Goal: Information Seeking & Learning: Learn about a topic

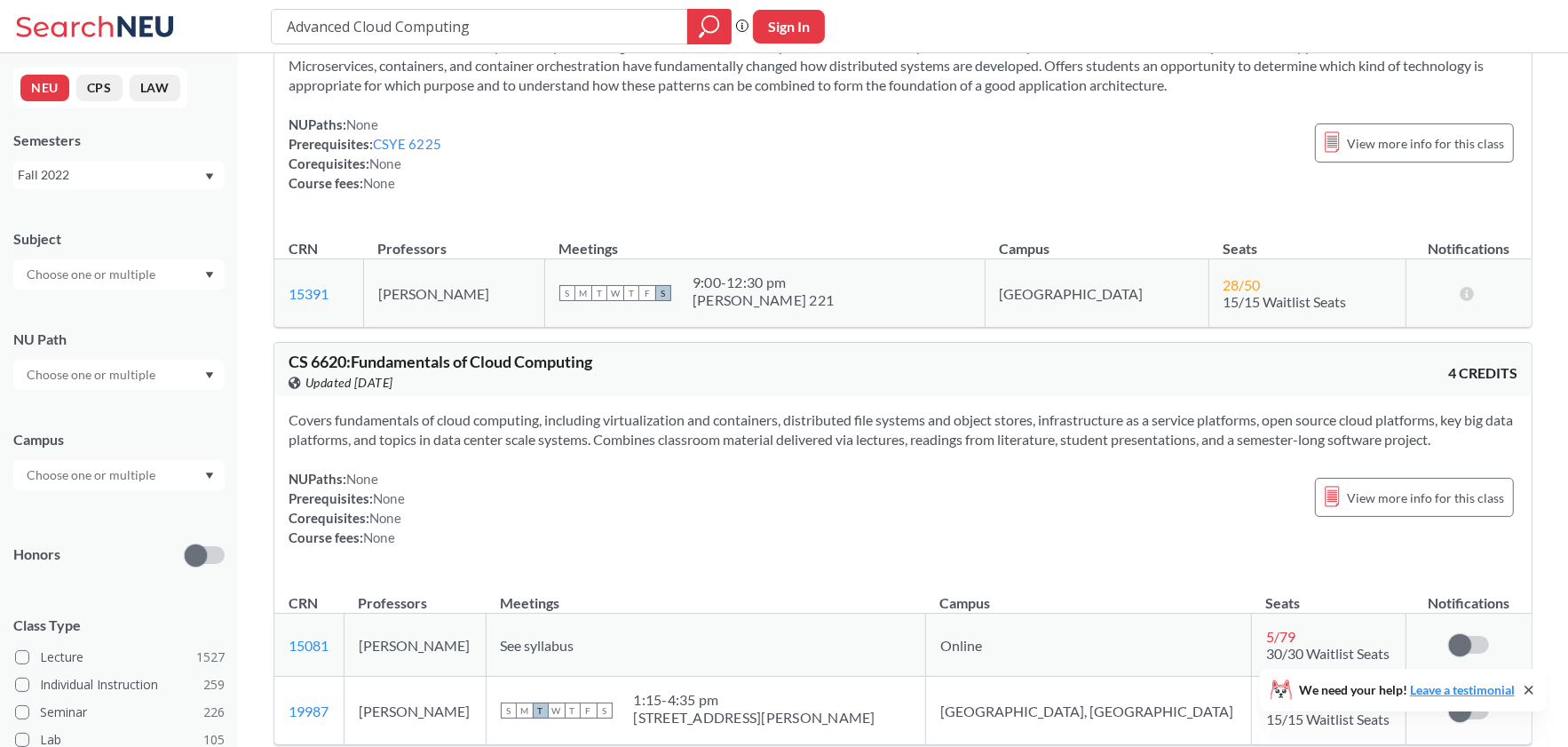
scroll to position [828, 0]
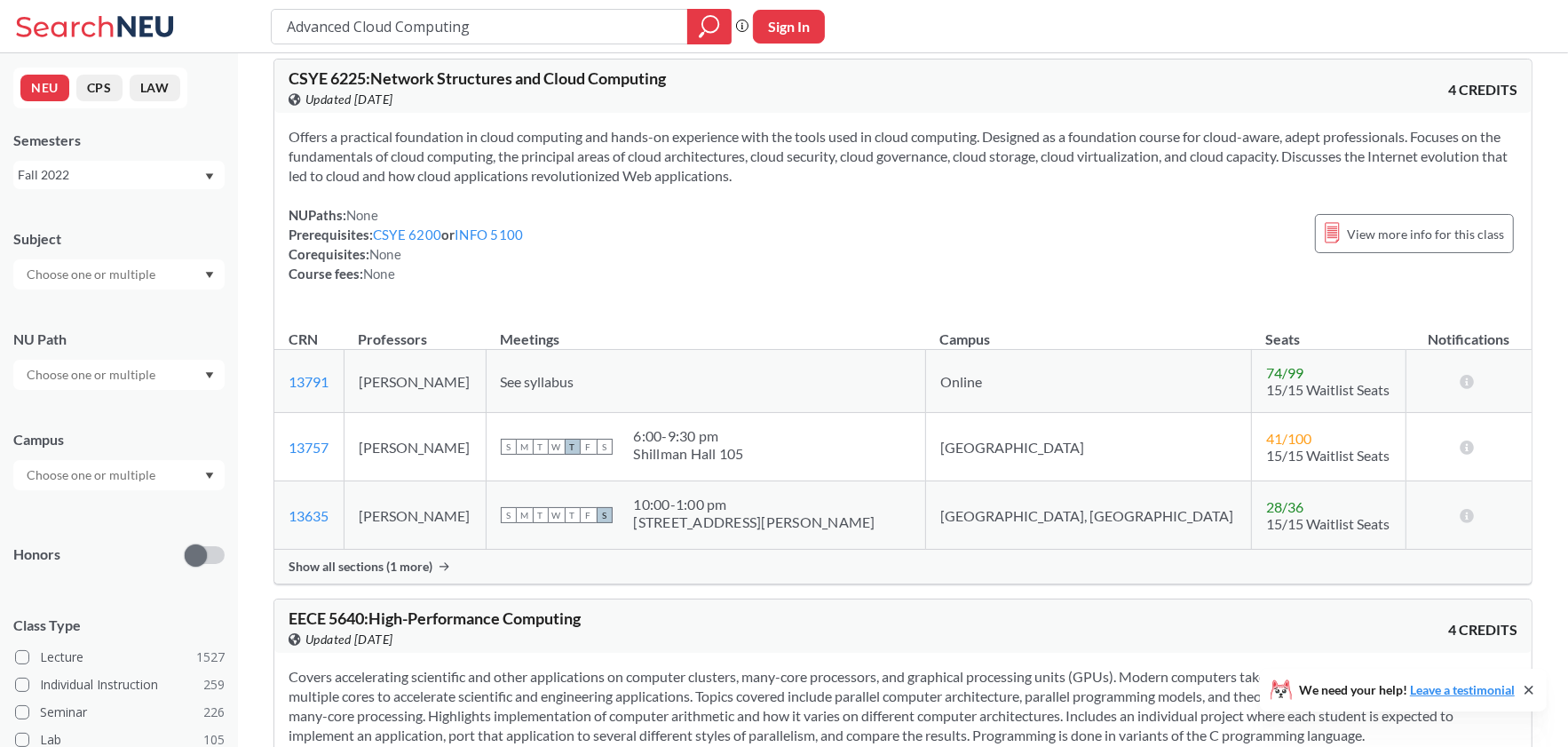
click at [370, 27] on input "Advanced Cloud Computing" at bounding box center [479, 26] width 390 height 30
click at [370, 26] on input "Advanced Cloud Computing" at bounding box center [479, 26] width 390 height 30
type input "a"
type input "quantum computing"
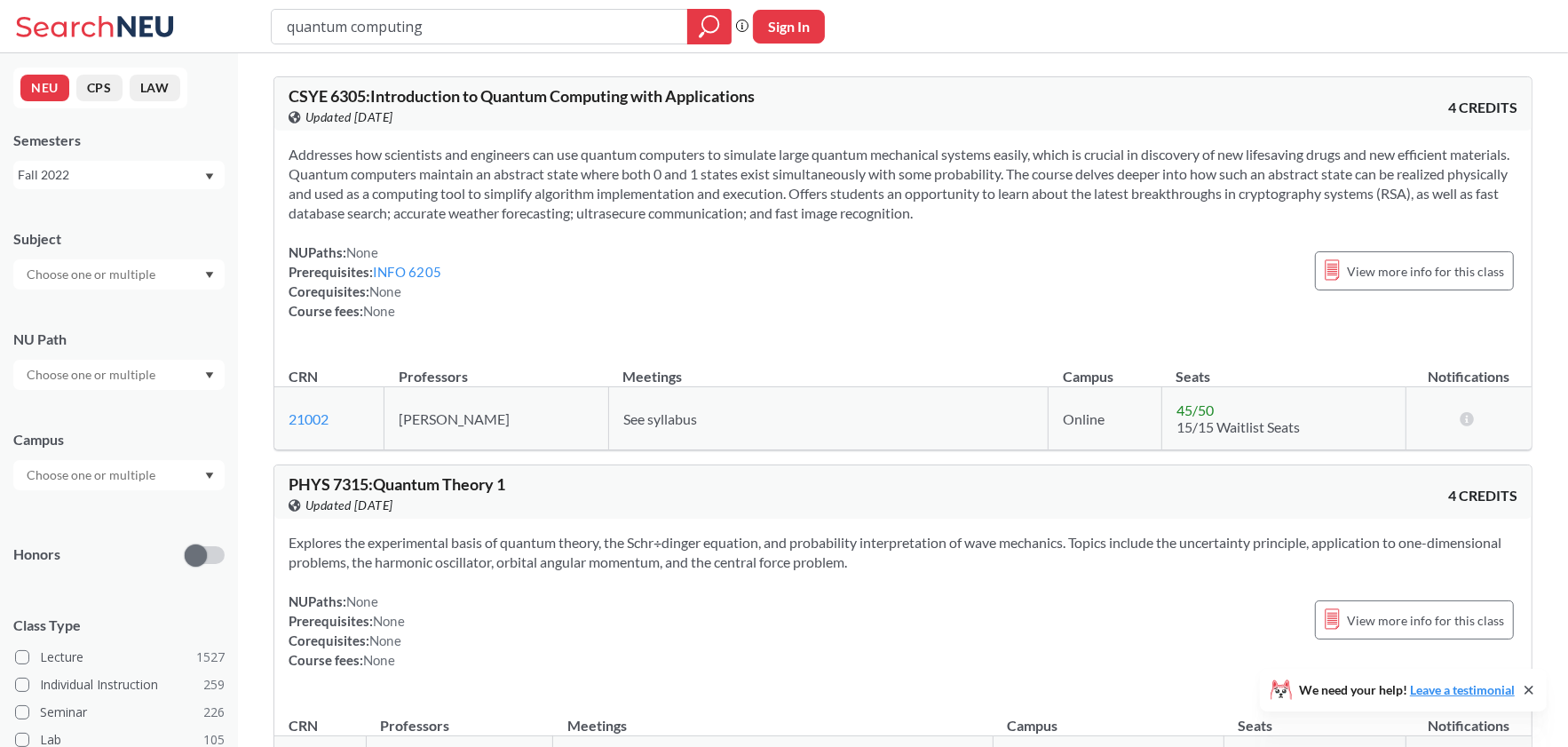
click at [911, 195] on span "Addresses how scientists and engineers can use quantum computers to simulate la…" at bounding box center [899, 183] width 1221 height 75
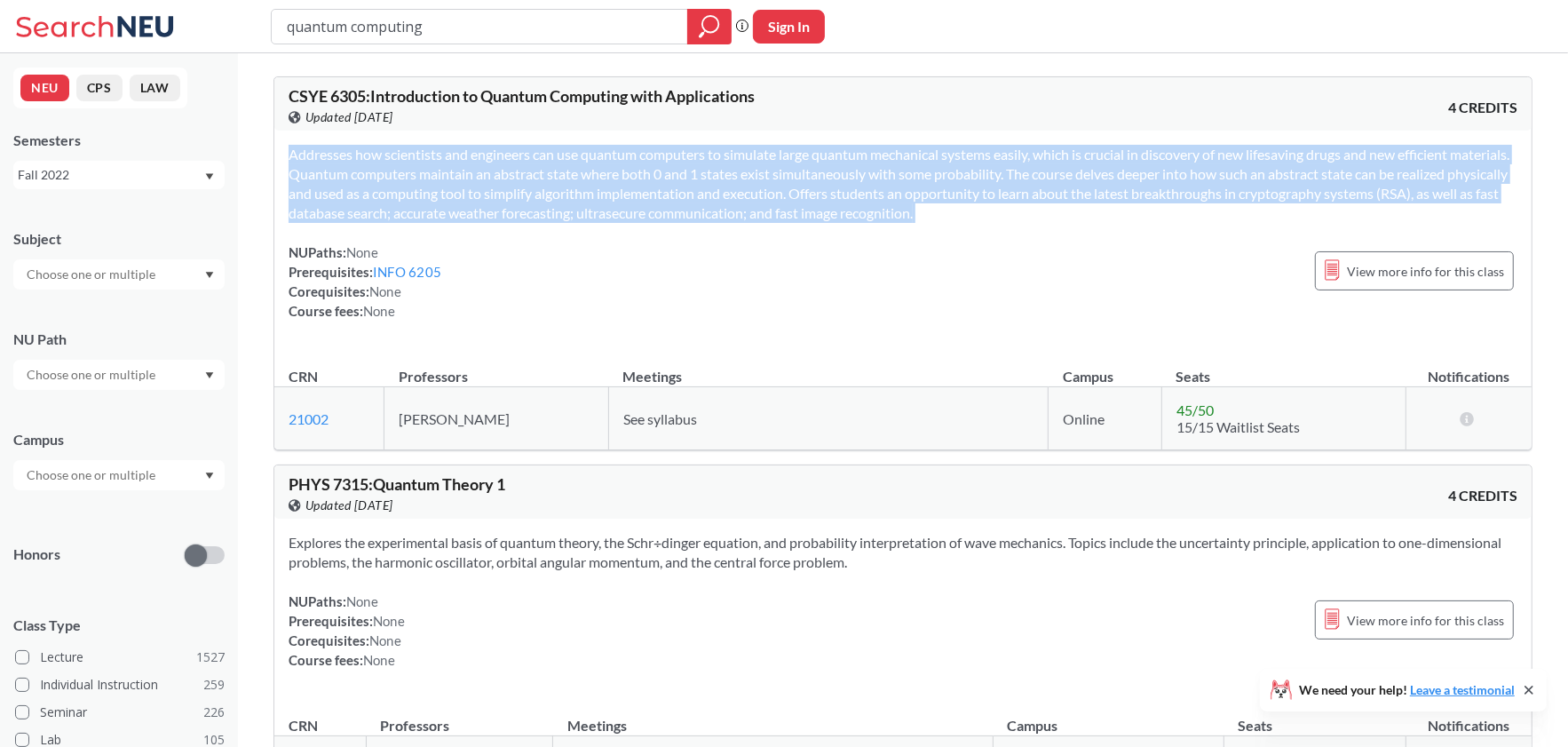
click at [911, 195] on span "Addresses how scientists and engineers can use quantum computers to simulate la…" at bounding box center [899, 183] width 1221 height 75
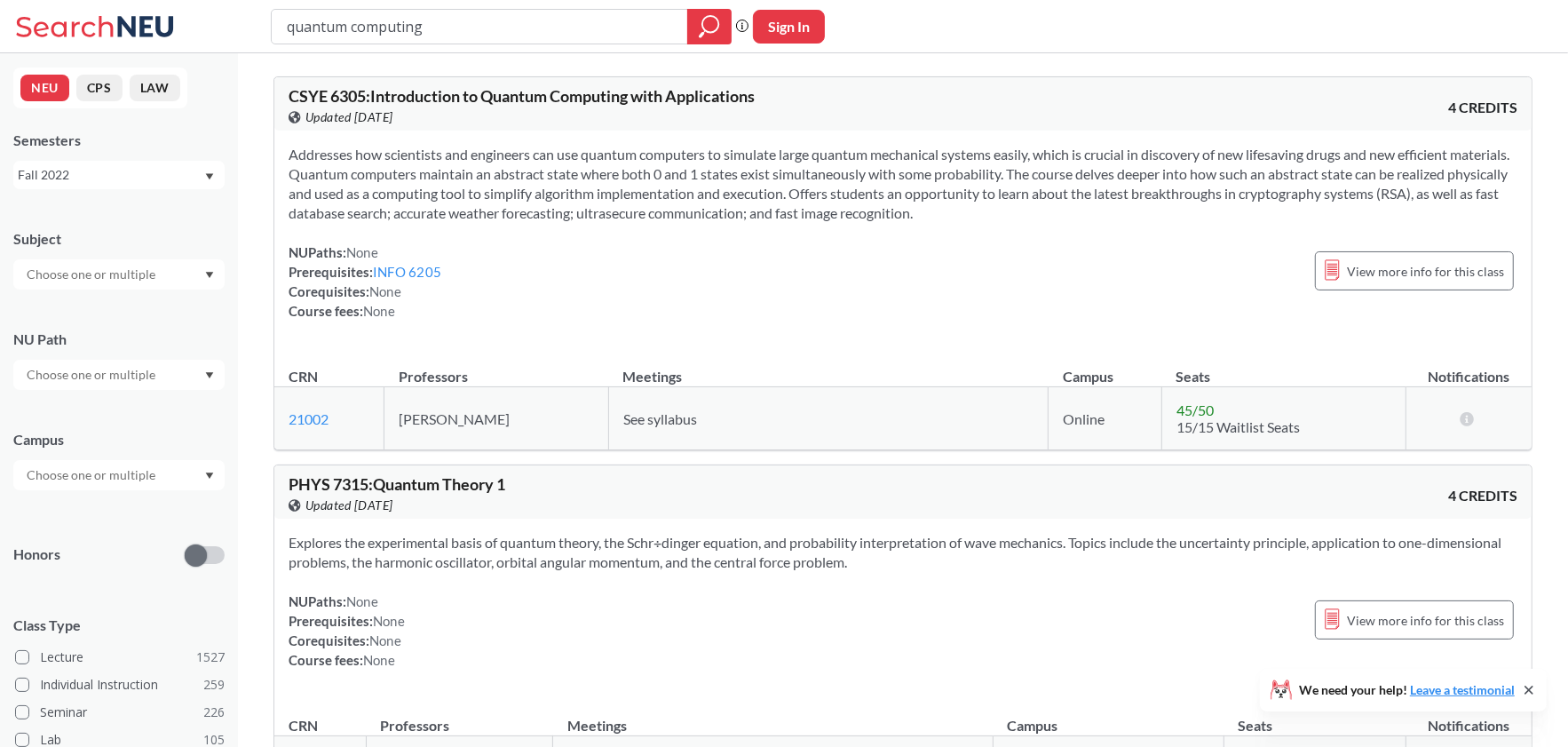
click at [911, 195] on span "Addresses how scientists and engineers can use quantum computers to simulate la…" at bounding box center [899, 183] width 1221 height 75
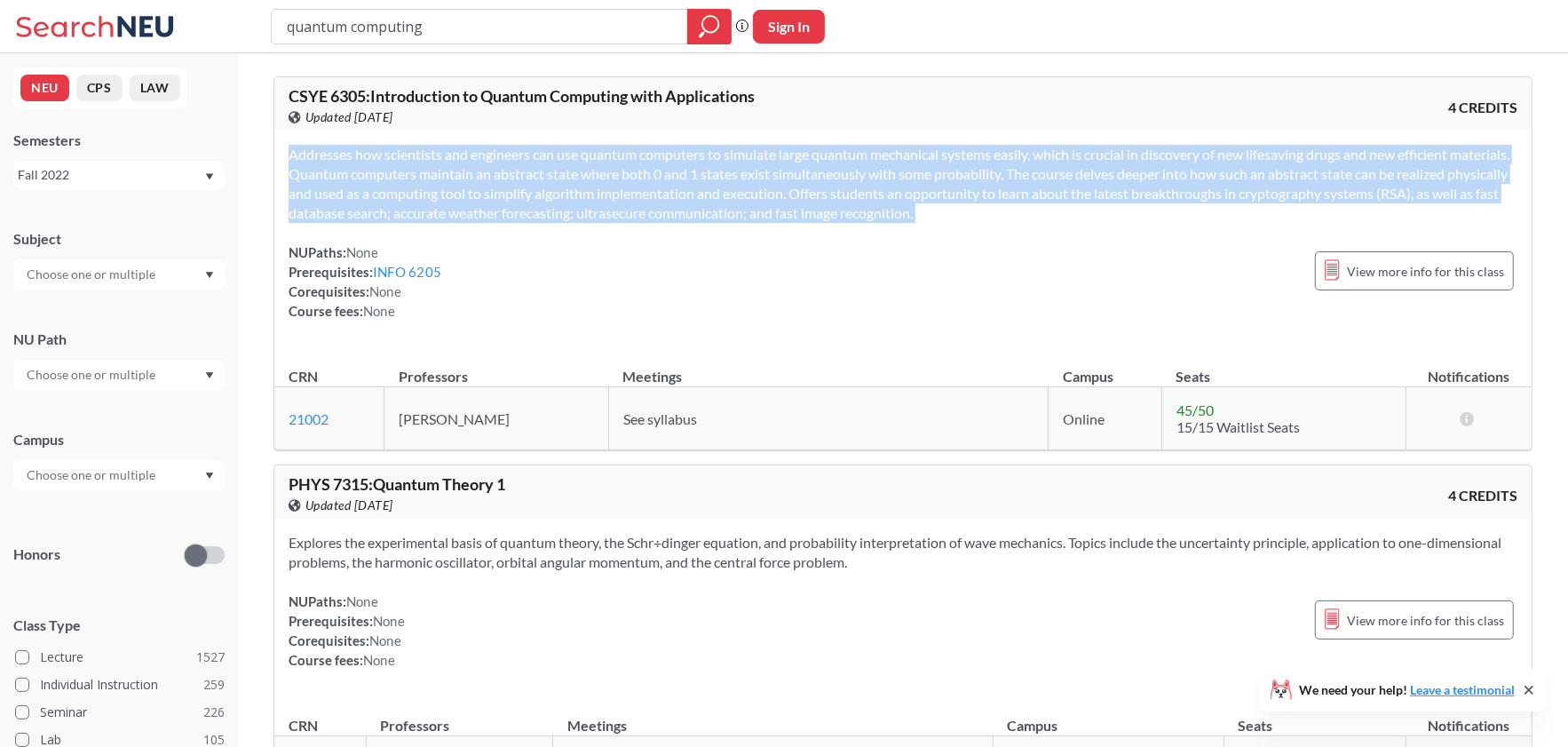
click at [911, 195] on span "Addresses how scientists and engineers can use quantum computers to simulate la…" at bounding box center [899, 183] width 1221 height 75
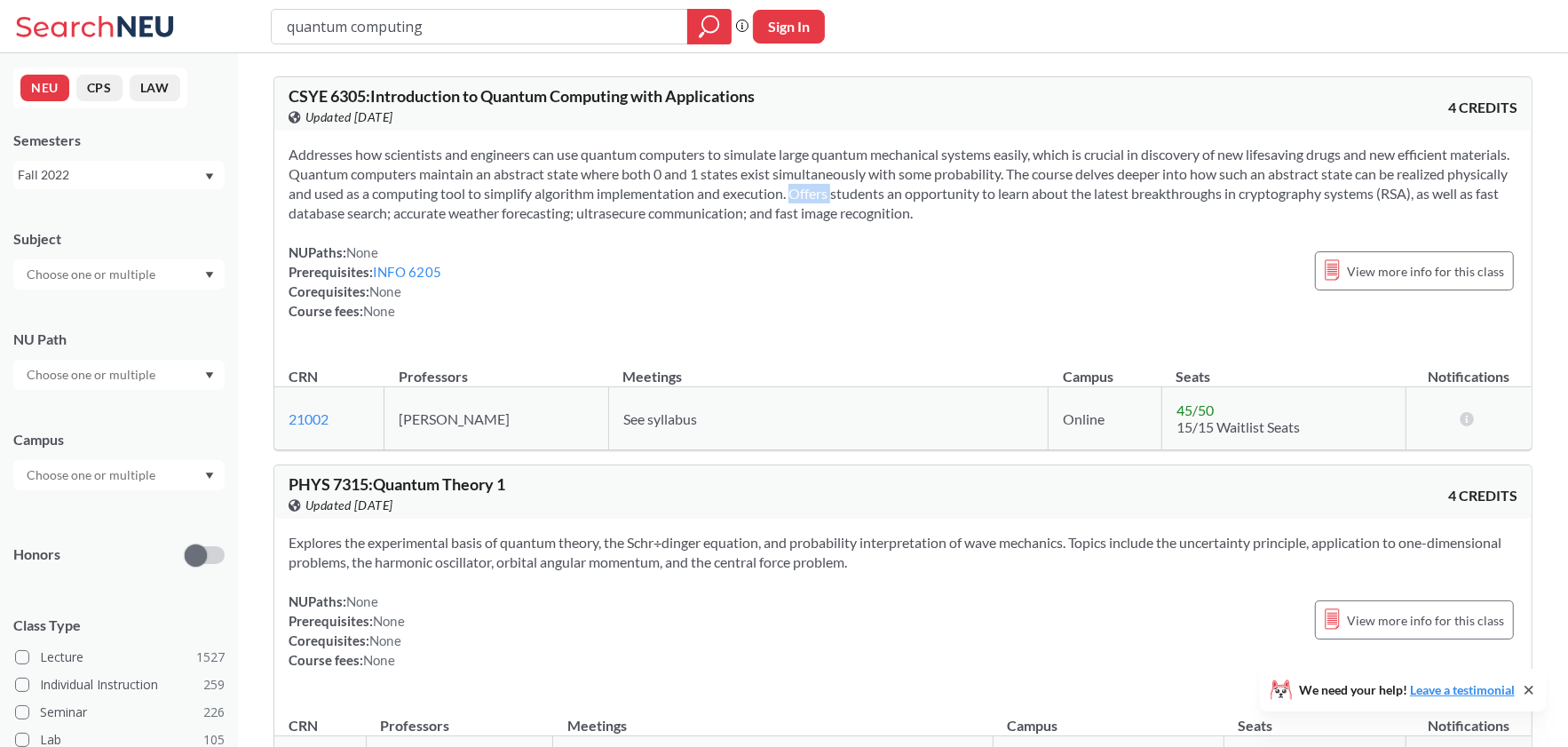
click at [911, 195] on span "Addresses how scientists and engineers can use quantum computers to simulate la…" at bounding box center [899, 183] width 1221 height 75
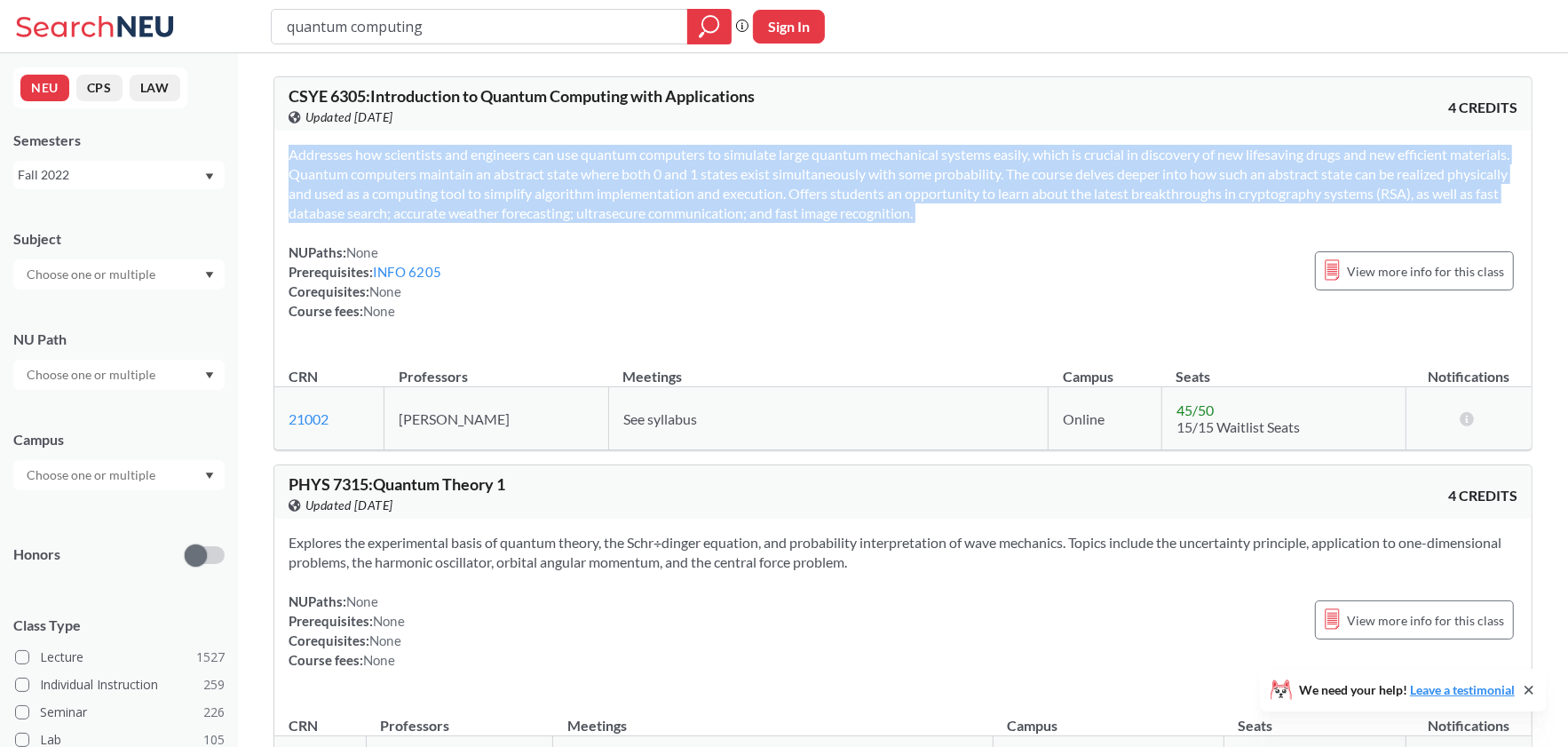
click at [911, 195] on span "Addresses how scientists and engineers can use quantum computers to simulate la…" at bounding box center [899, 183] width 1221 height 75
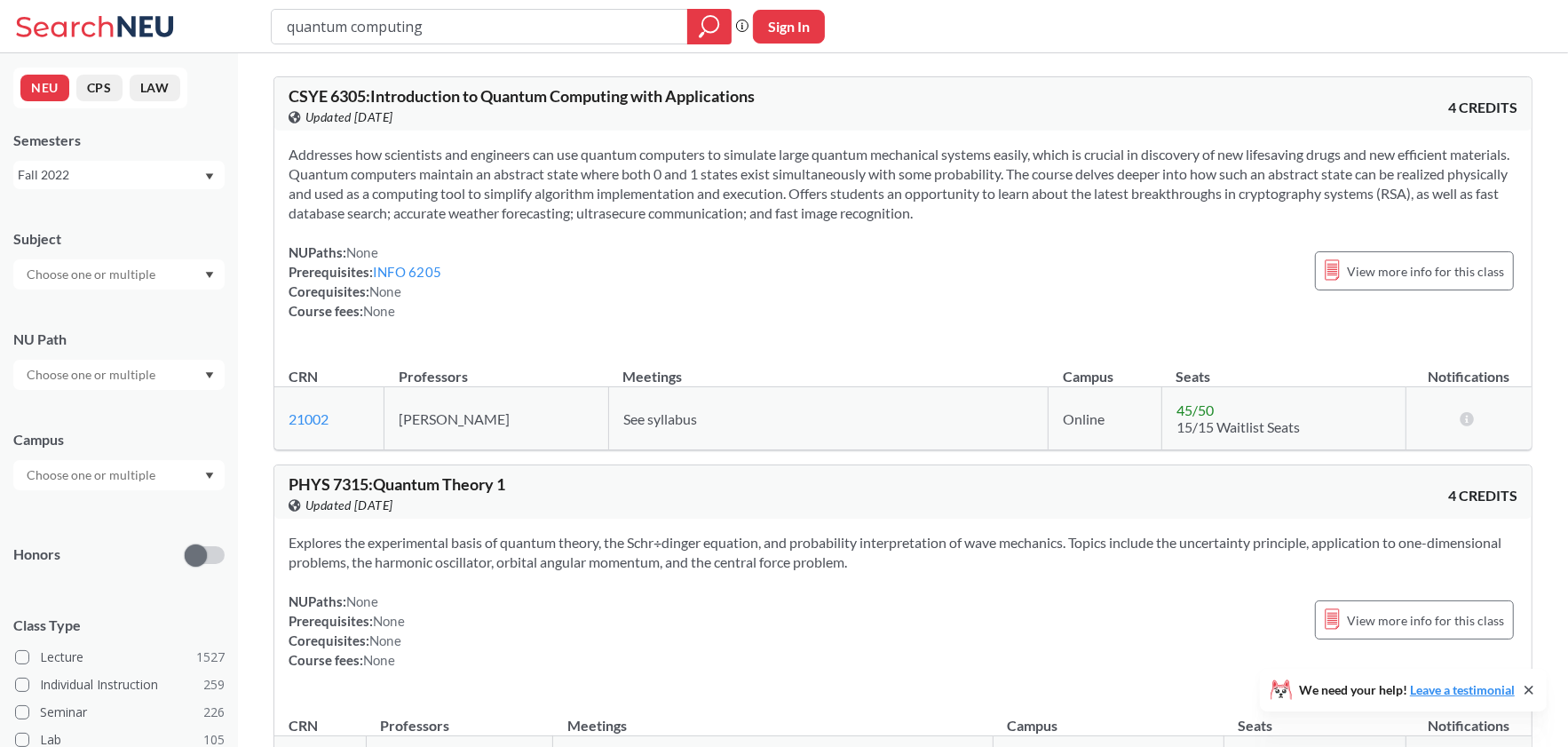
click at [911, 195] on span "Addresses how scientists and engineers can use quantum computers to simulate la…" at bounding box center [899, 183] width 1221 height 75
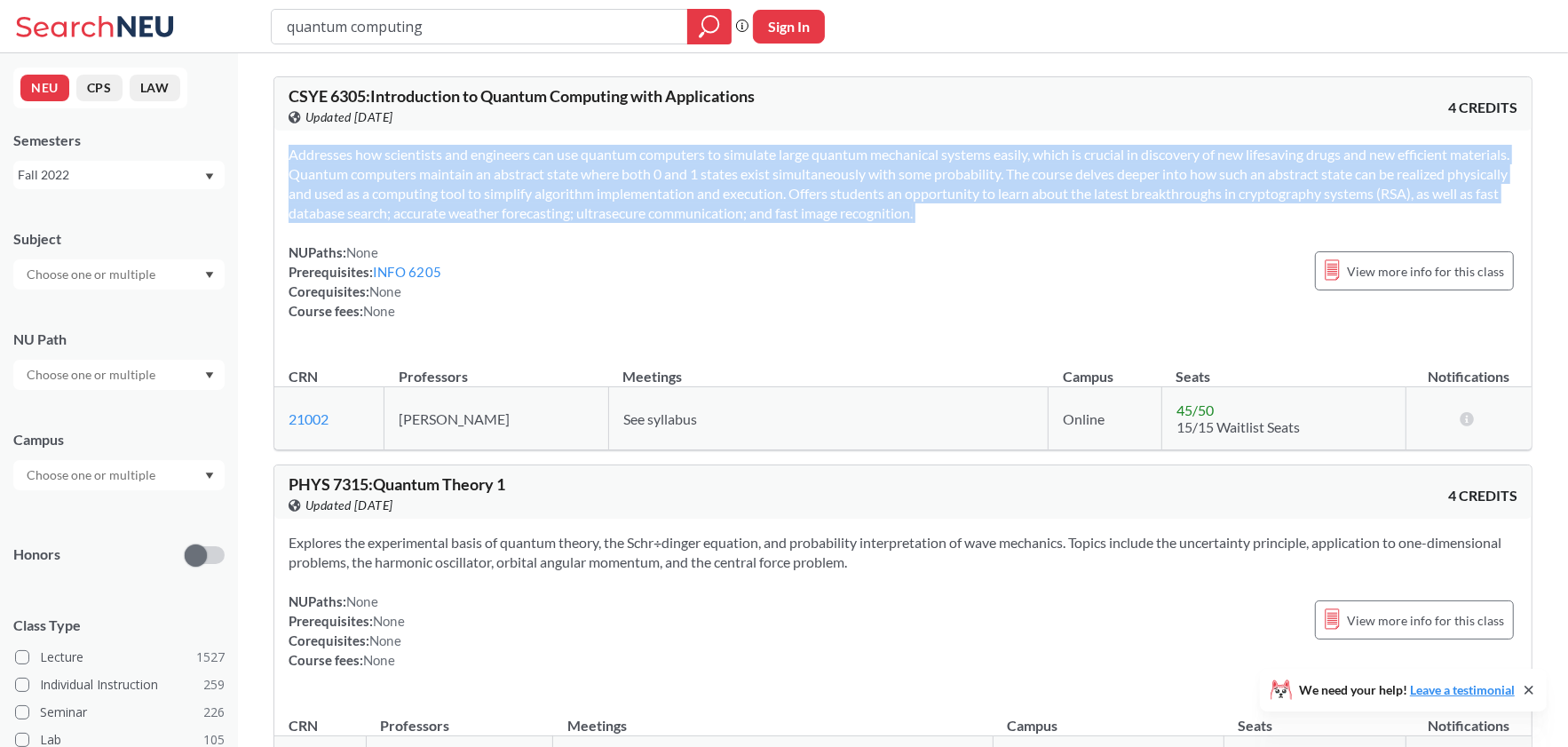
click at [911, 195] on span "Addresses how scientists and engineers can use quantum computers to simulate la…" at bounding box center [899, 183] width 1221 height 75
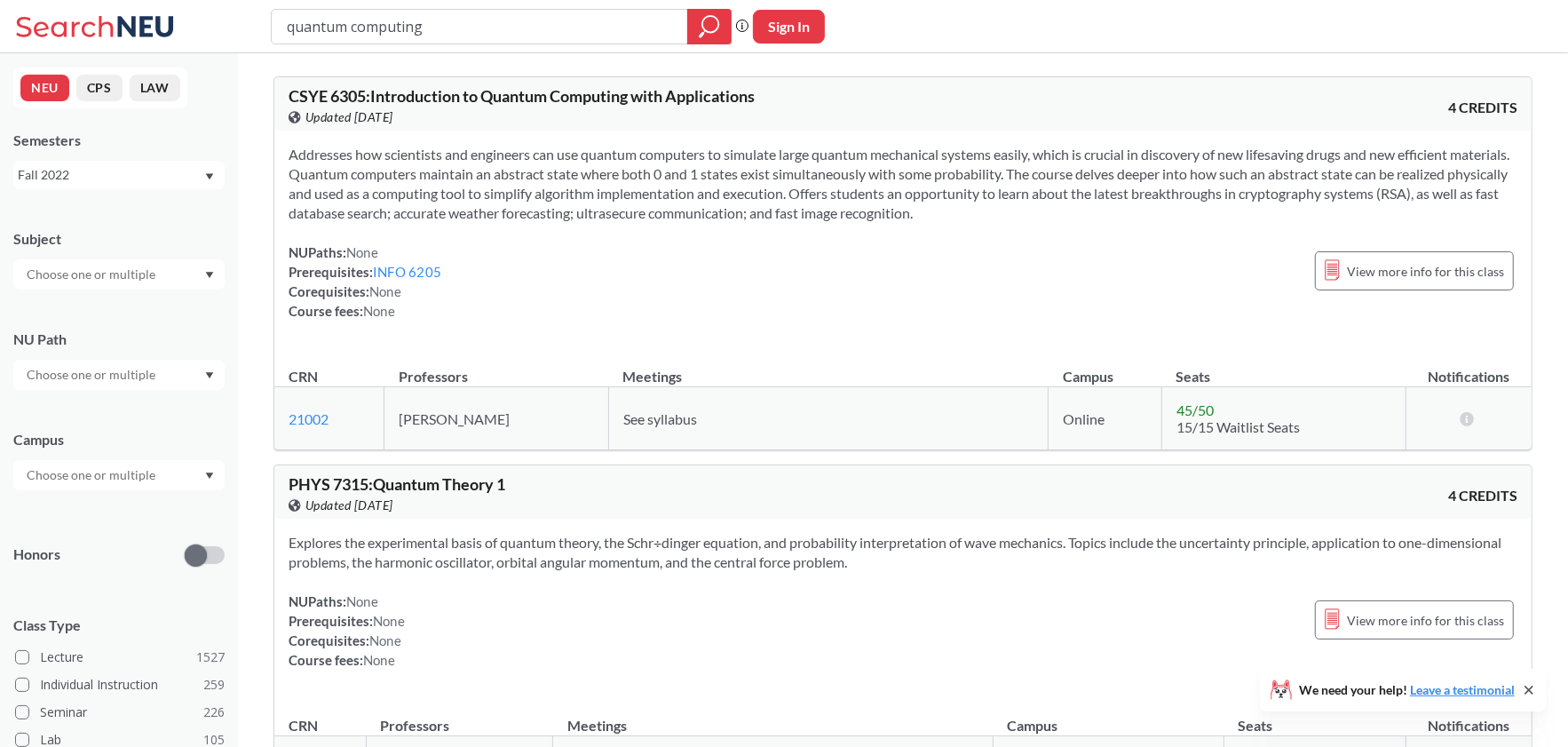
click at [911, 195] on span "Addresses how scientists and engineers can use quantum computers to simulate la…" at bounding box center [899, 183] width 1221 height 75
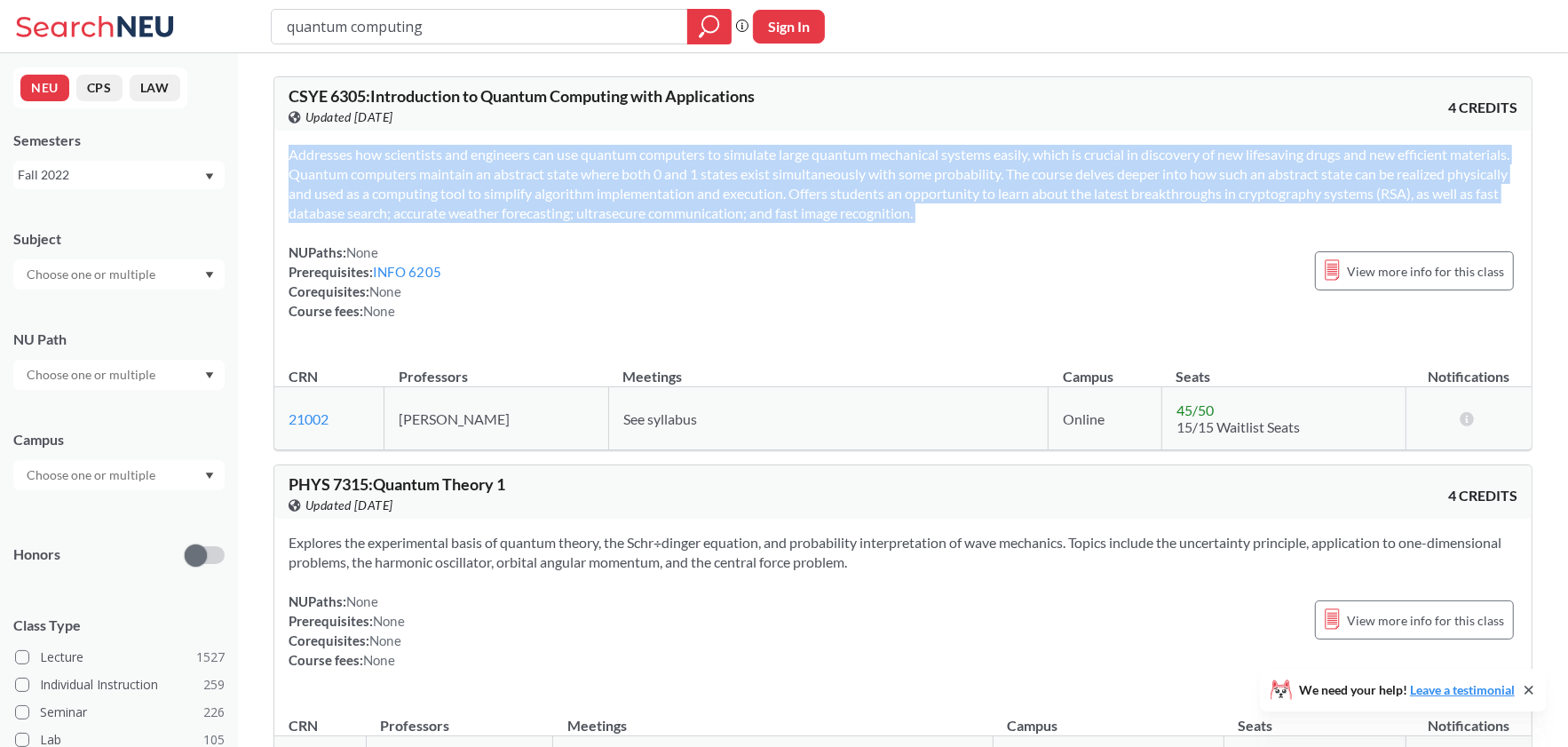
click at [911, 195] on span "Addresses how scientists and engineers can use quantum computers to simulate la…" at bounding box center [899, 183] width 1221 height 75
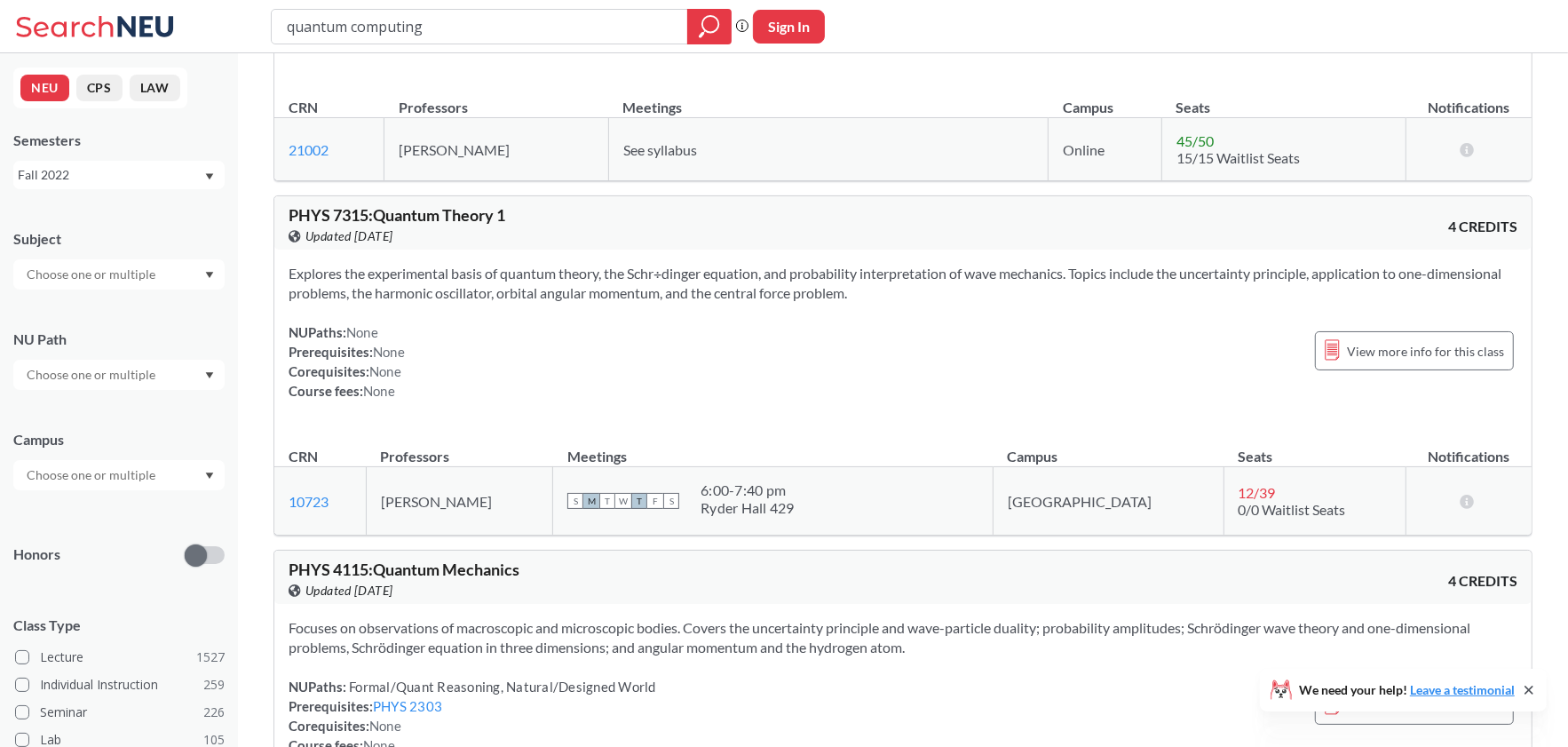
scroll to position [236, 0]
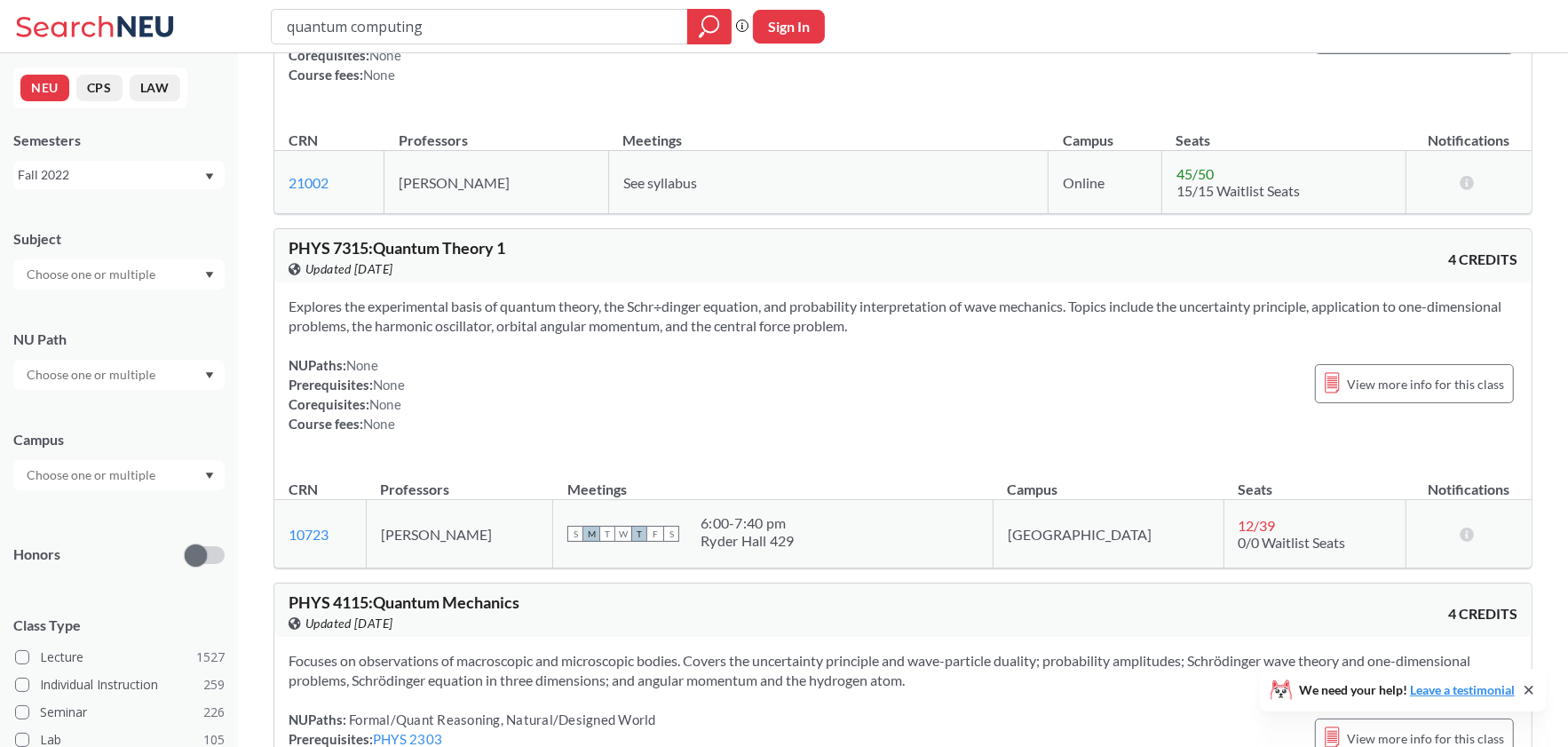
click at [432, 184] on td "[PERSON_NAME]" at bounding box center [496, 182] width 223 height 63
copy td "[PERSON_NAME]"
click at [506, 303] on span "Explores the experimental basis of quantum theory, the Schr÷dinger equation, an…" at bounding box center [895, 315] width 1213 height 36
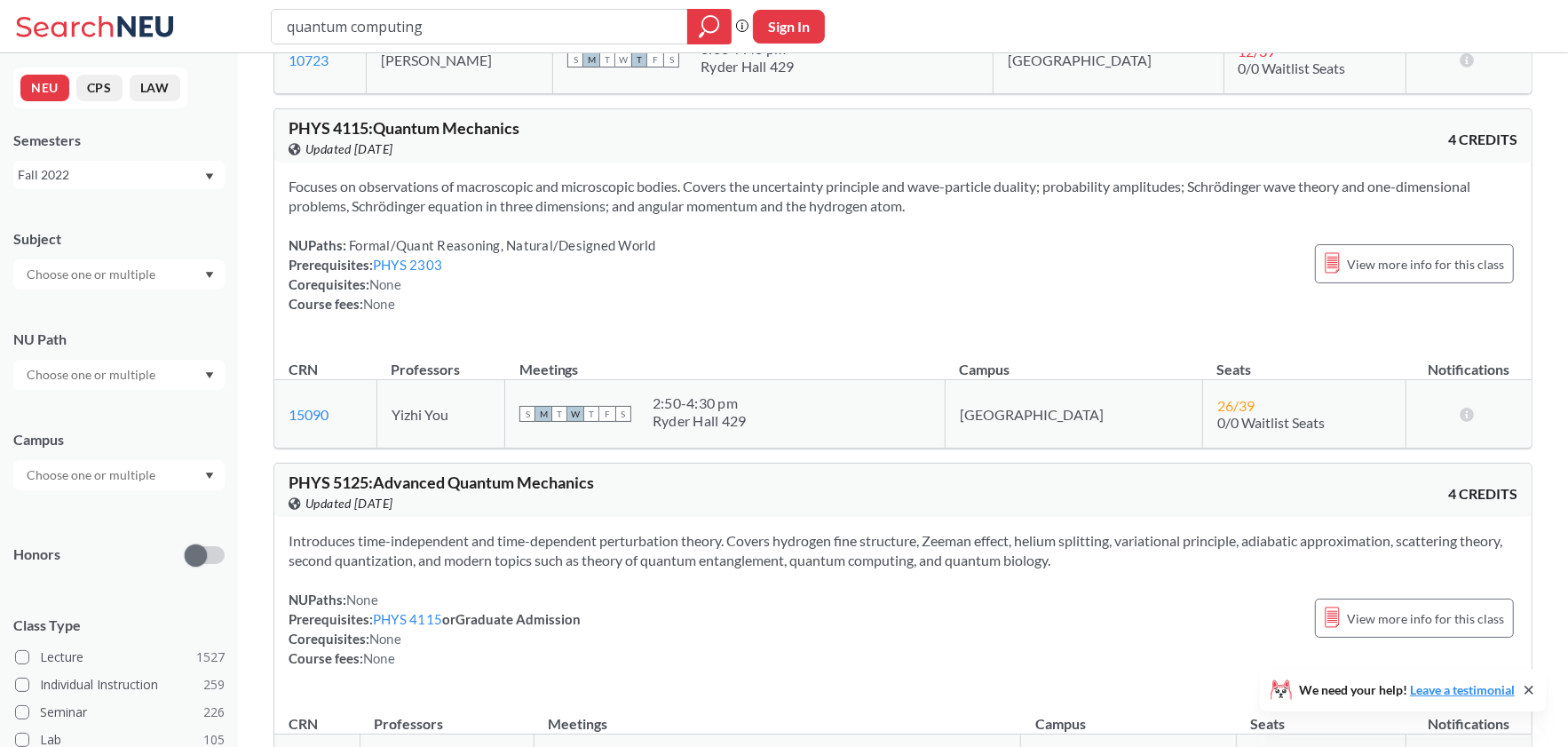
scroll to position [828, 0]
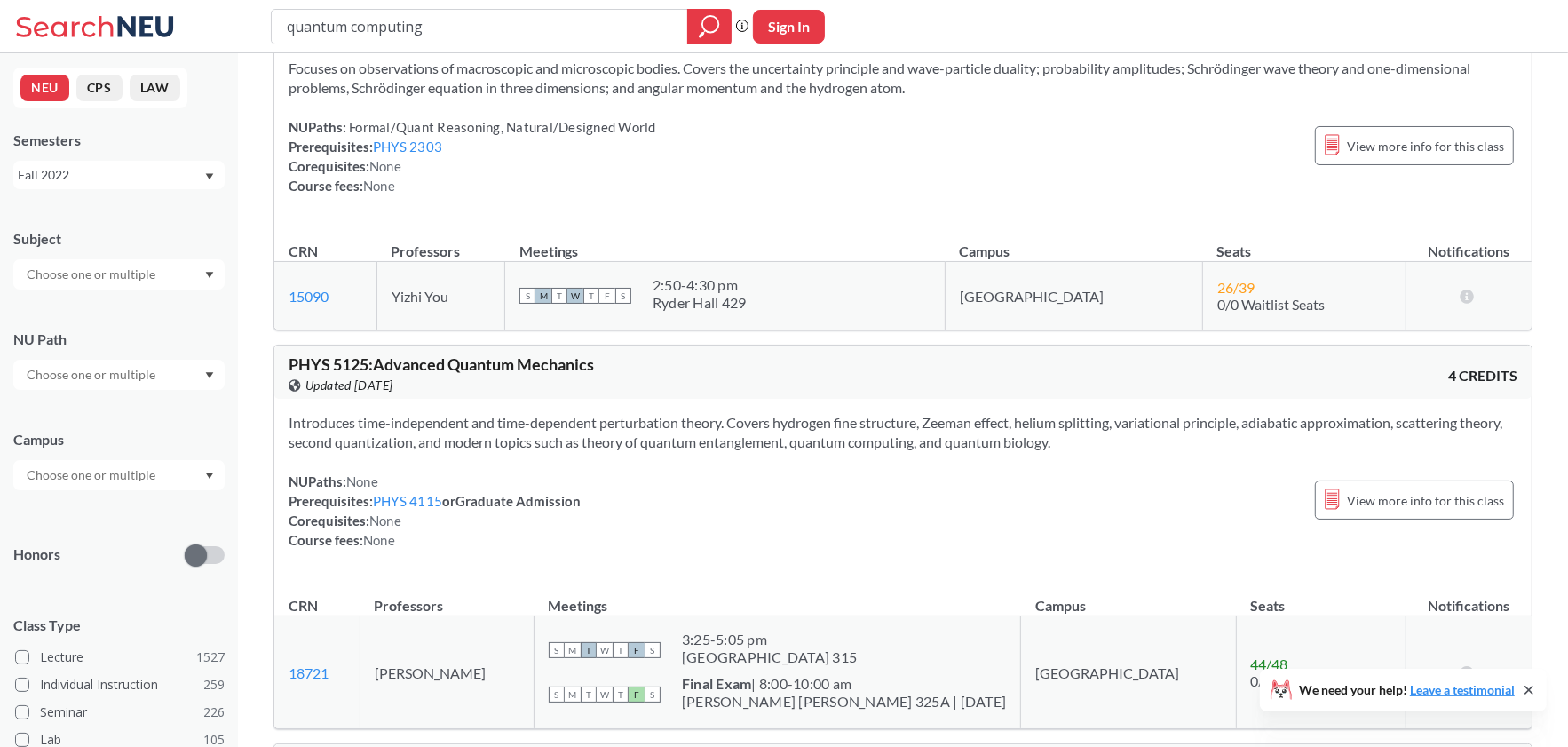
click at [615, 437] on span "Introduces time-independent and time-dependent perturbation theory. Covers hydr…" at bounding box center [895, 432] width 1214 height 36
click at [615, 436] on span "Introduces time-independent and time-dependent perturbation theory. Covers hydr…" at bounding box center [895, 432] width 1214 height 36
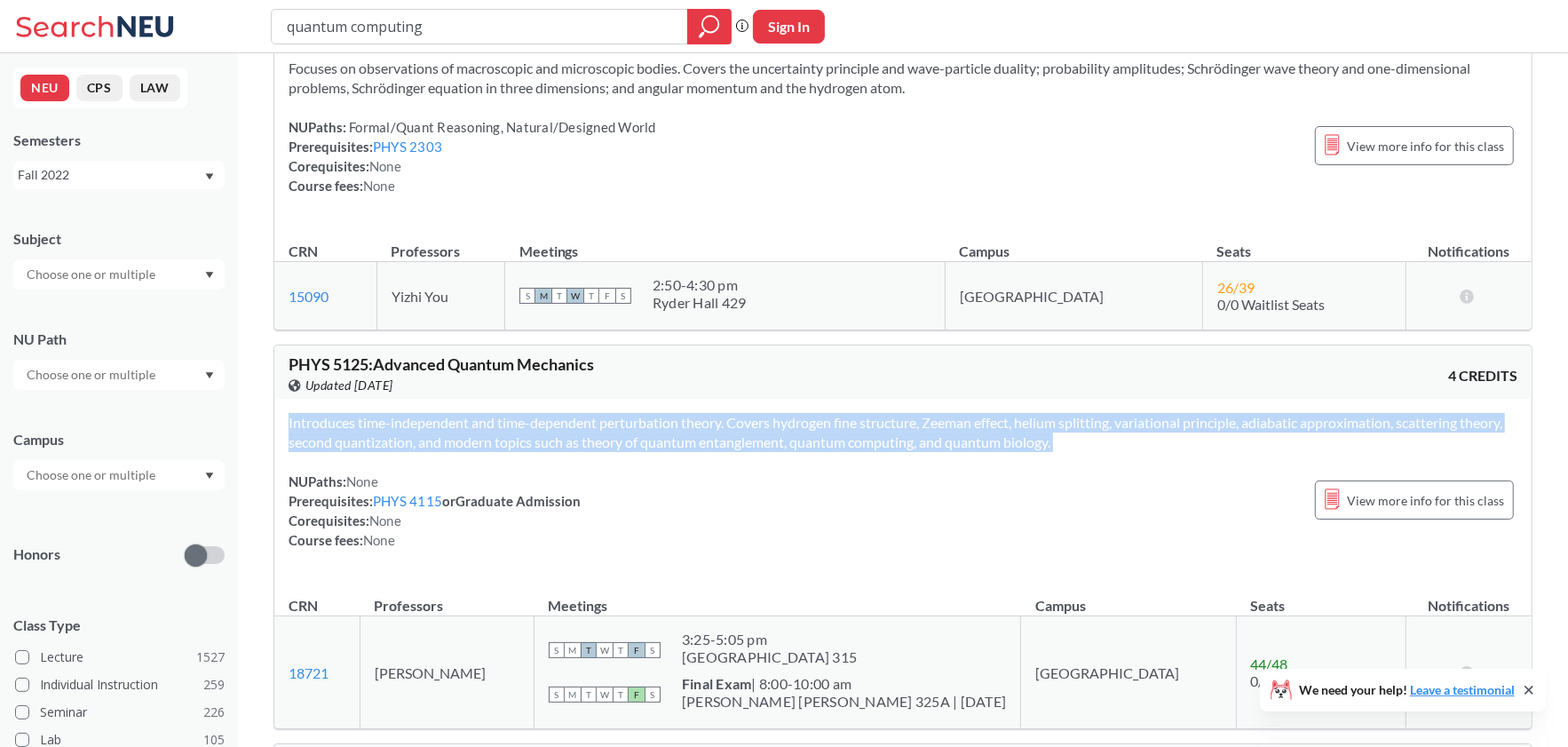
click at [615, 436] on span "Introduces time-independent and time-dependent perturbation theory. Covers hydr…" at bounding box center [895, 432] width 1214 height 36
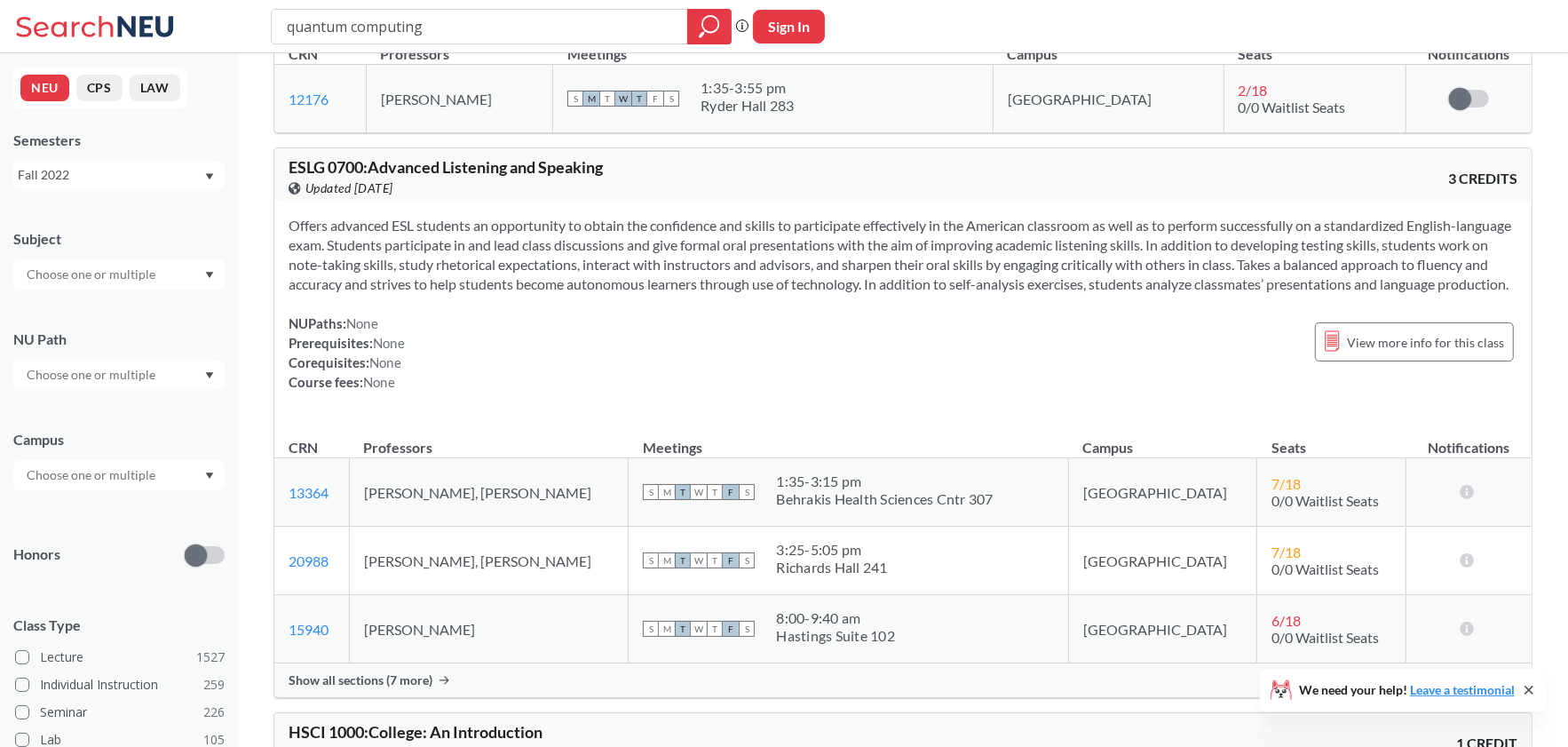
scroll to position [8877, 0]
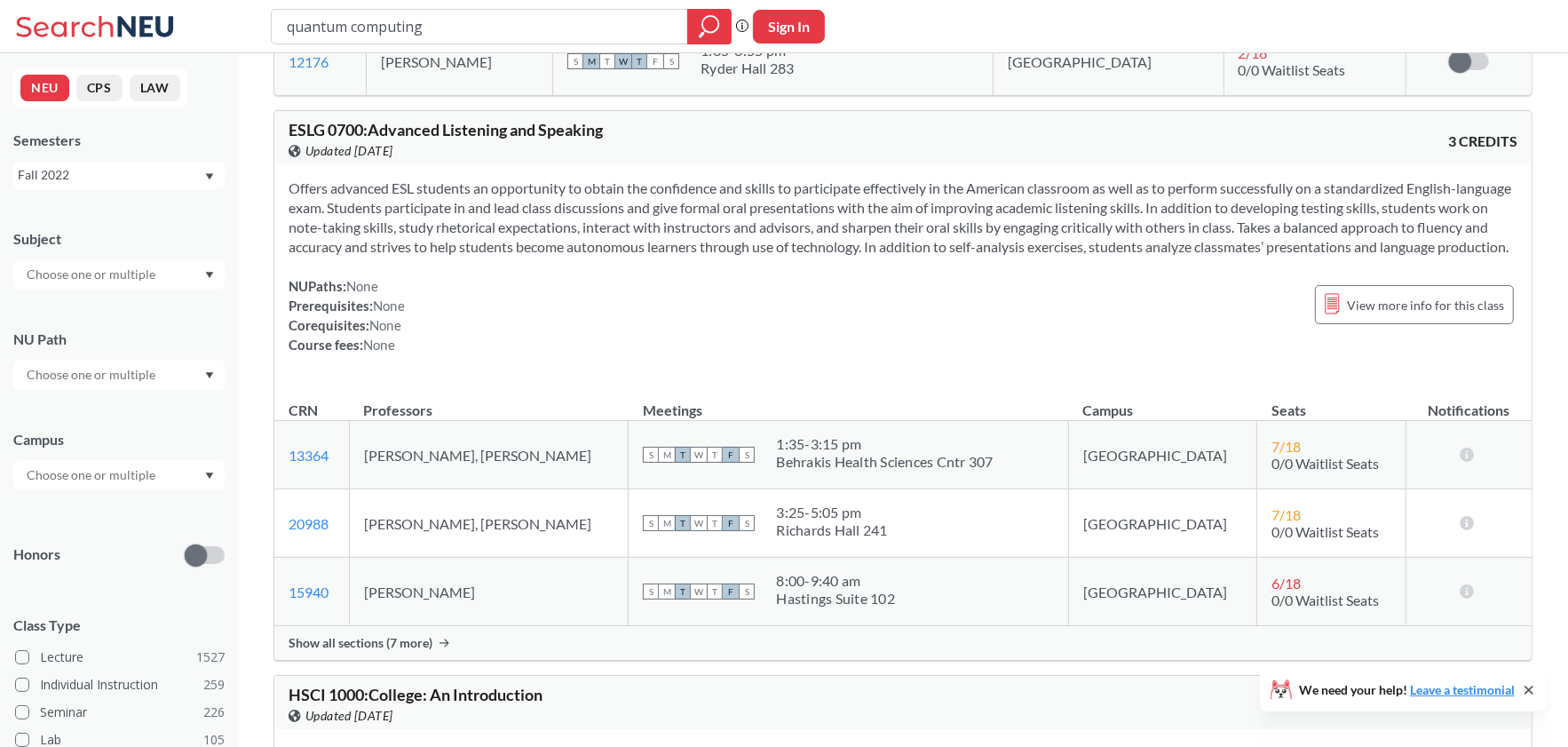
click at [172, 182] on div "Fall 2022" at bounding box center [110, 175] width 185 height 20
click at [147, 217] on div "Fall 2025" at bounding box center [124, 213] width 201 height 20
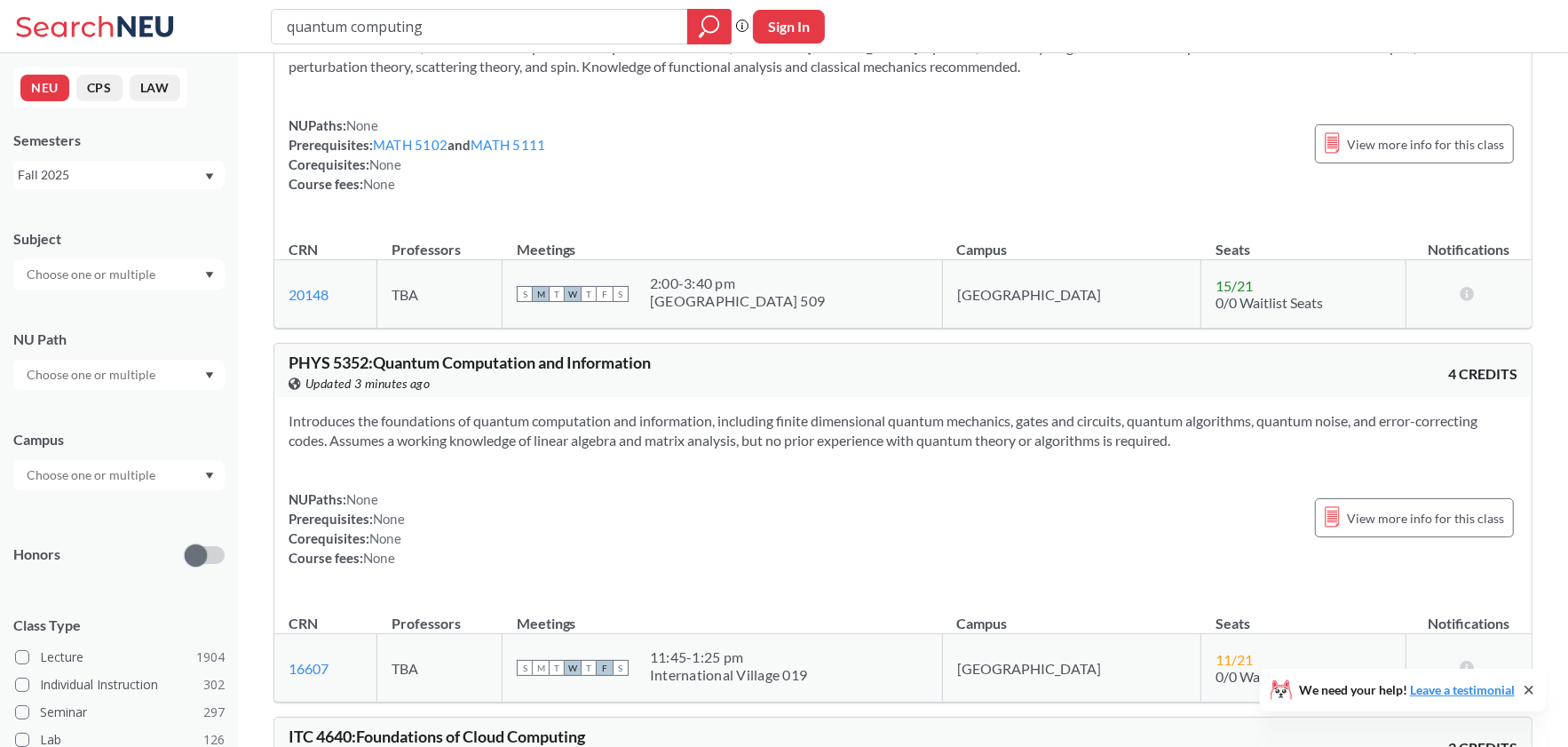
scroll to position [2722, 0]
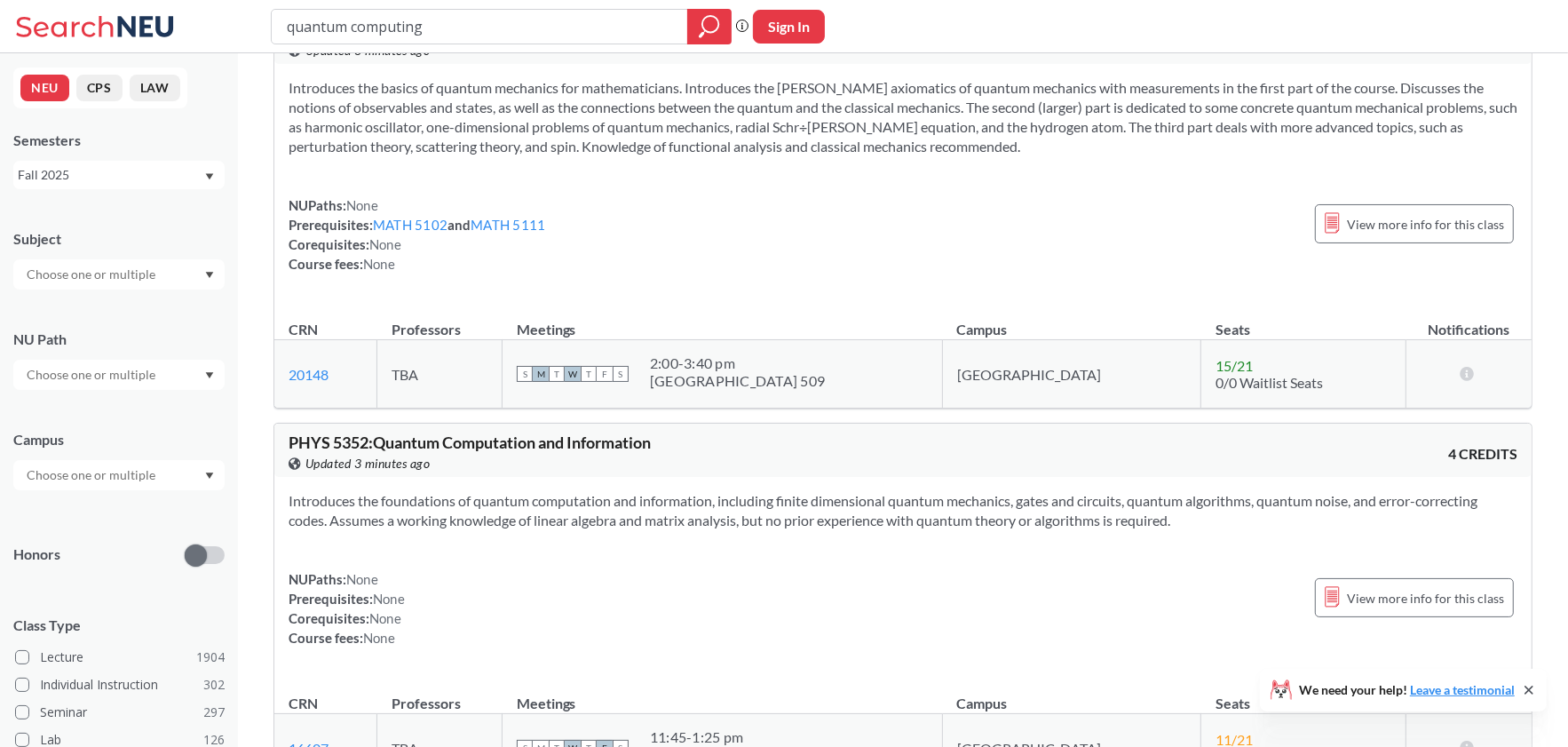
click at [612, 434] on span "PHYS 5352 : Quantum Computation and Information" at bounding box center [469, 442] width 362 height 20
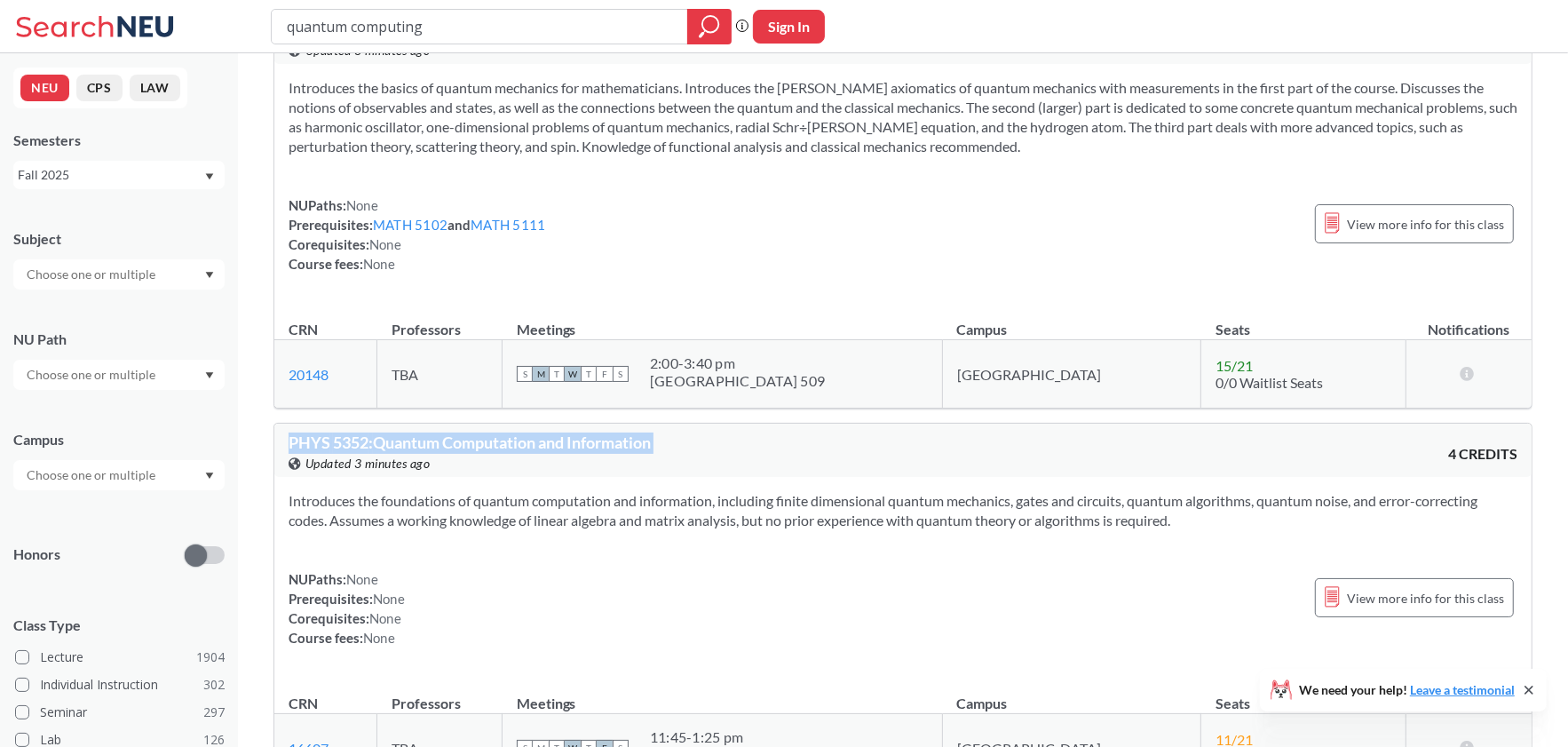
click at [612, 434] on span "PHYS 5352 : Quantum Computation and Information" at bounding box center [469, 442] width 362 height 20
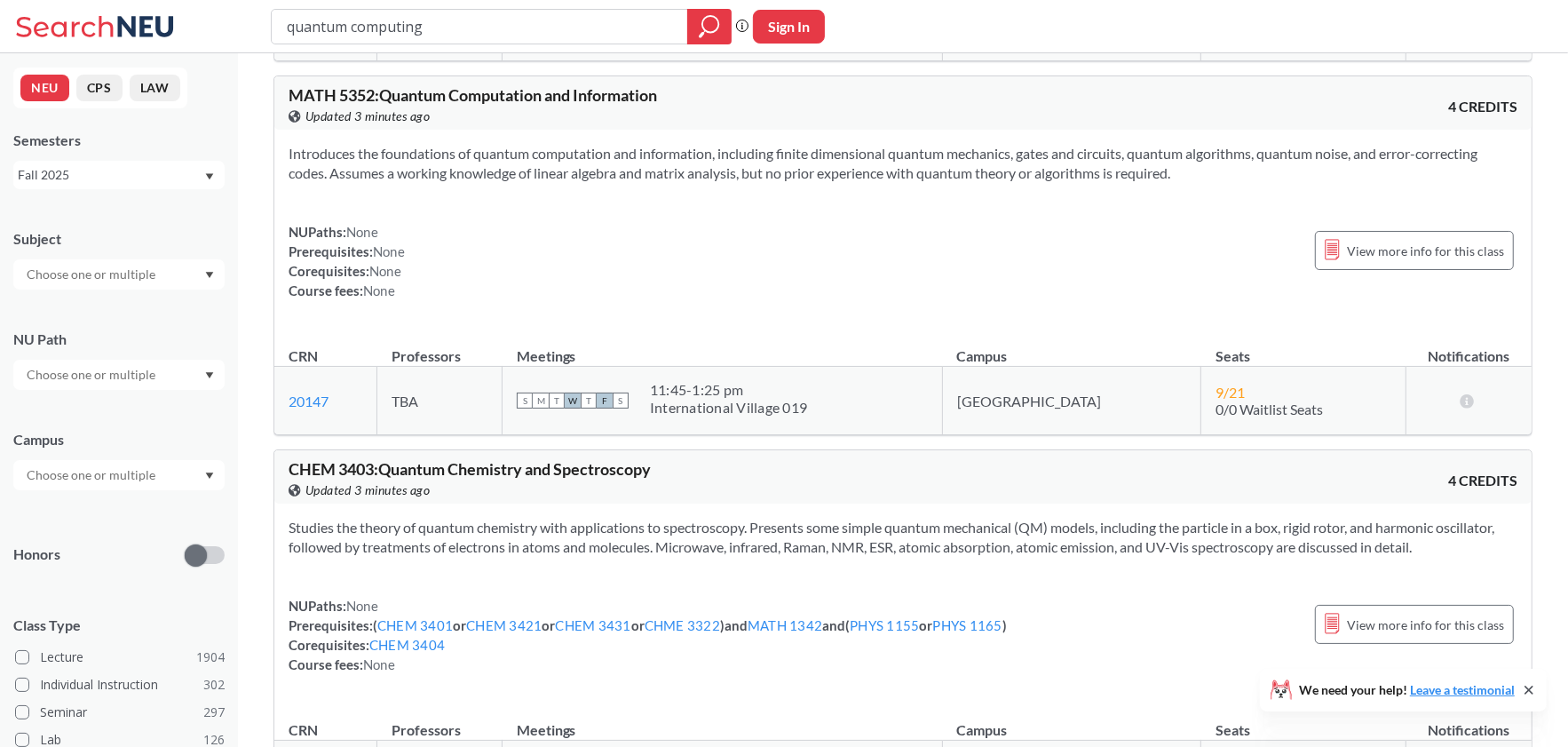
scroll to position [1657, 0]
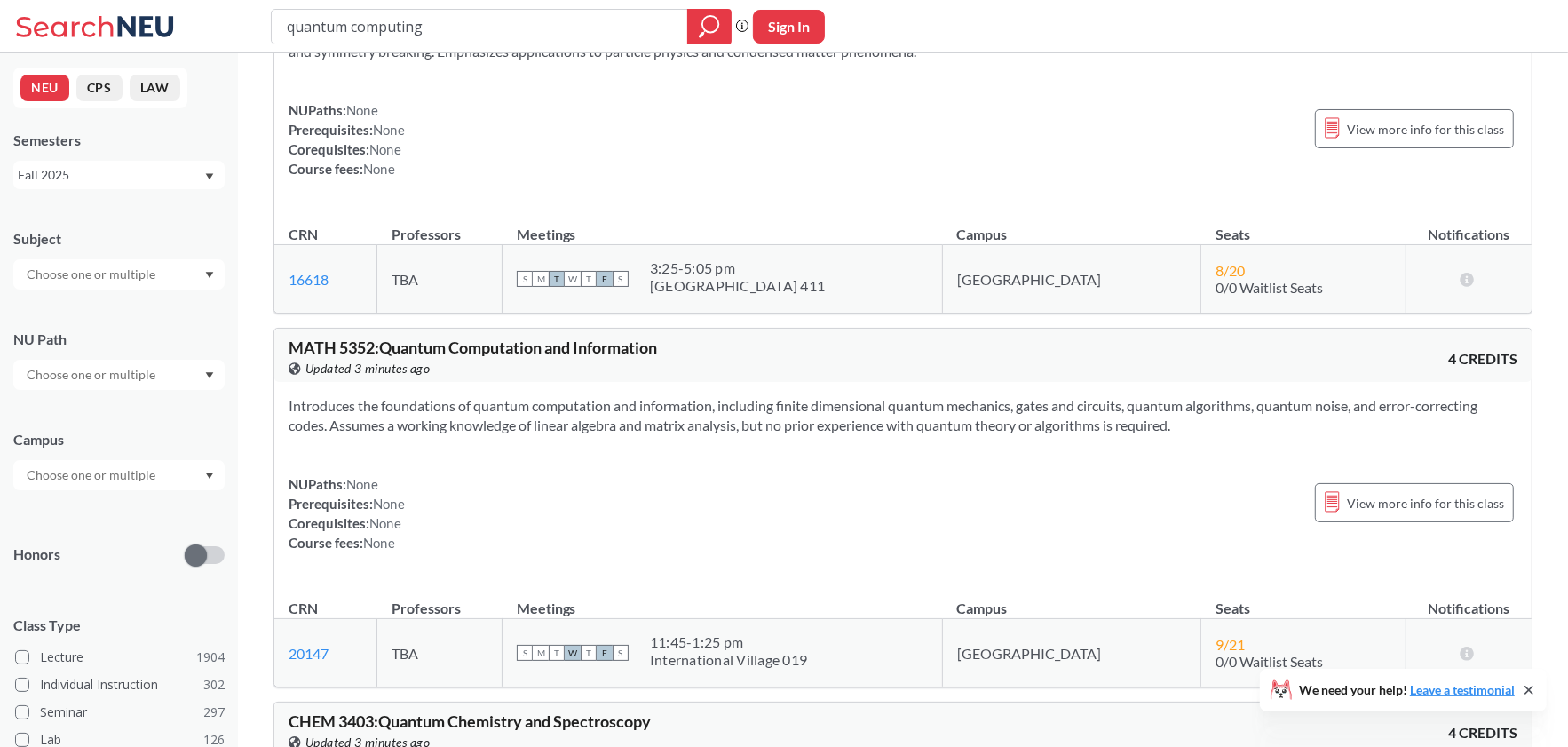
click at [406, 328] on div "MATH 5352 : Quantum Computation and Information View this course on Banner. Upd…" at bounding box center [903, 354] width 1257 height 53
click at [403, 359] on span "Updated 3 minutes ago" at bounding box center [368, 368] width 126 height 20
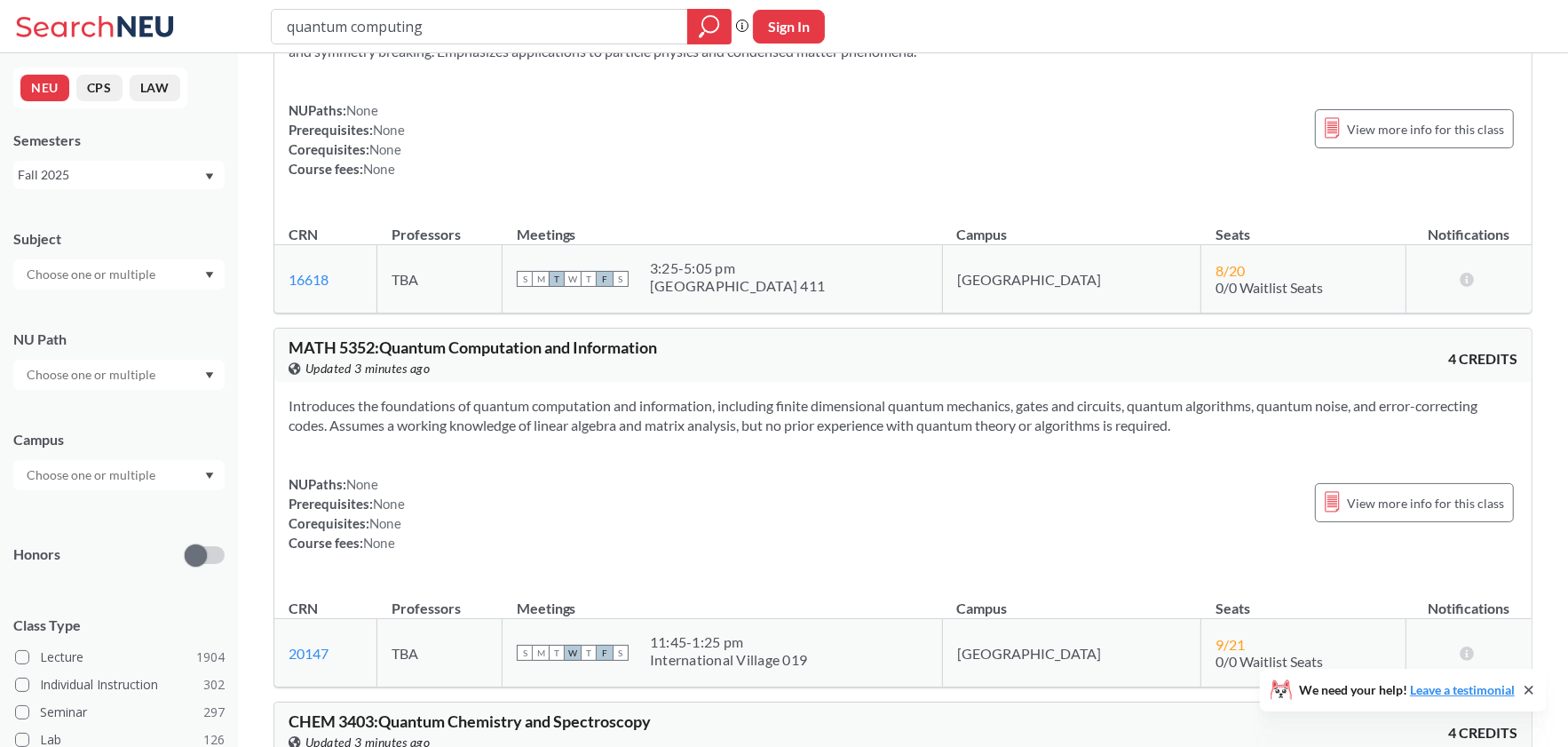
click at [865, 433] on div "Introduces the foundations of quantum computation and information, including fi…" at bounding box center [903, 481] width 1257 height 199
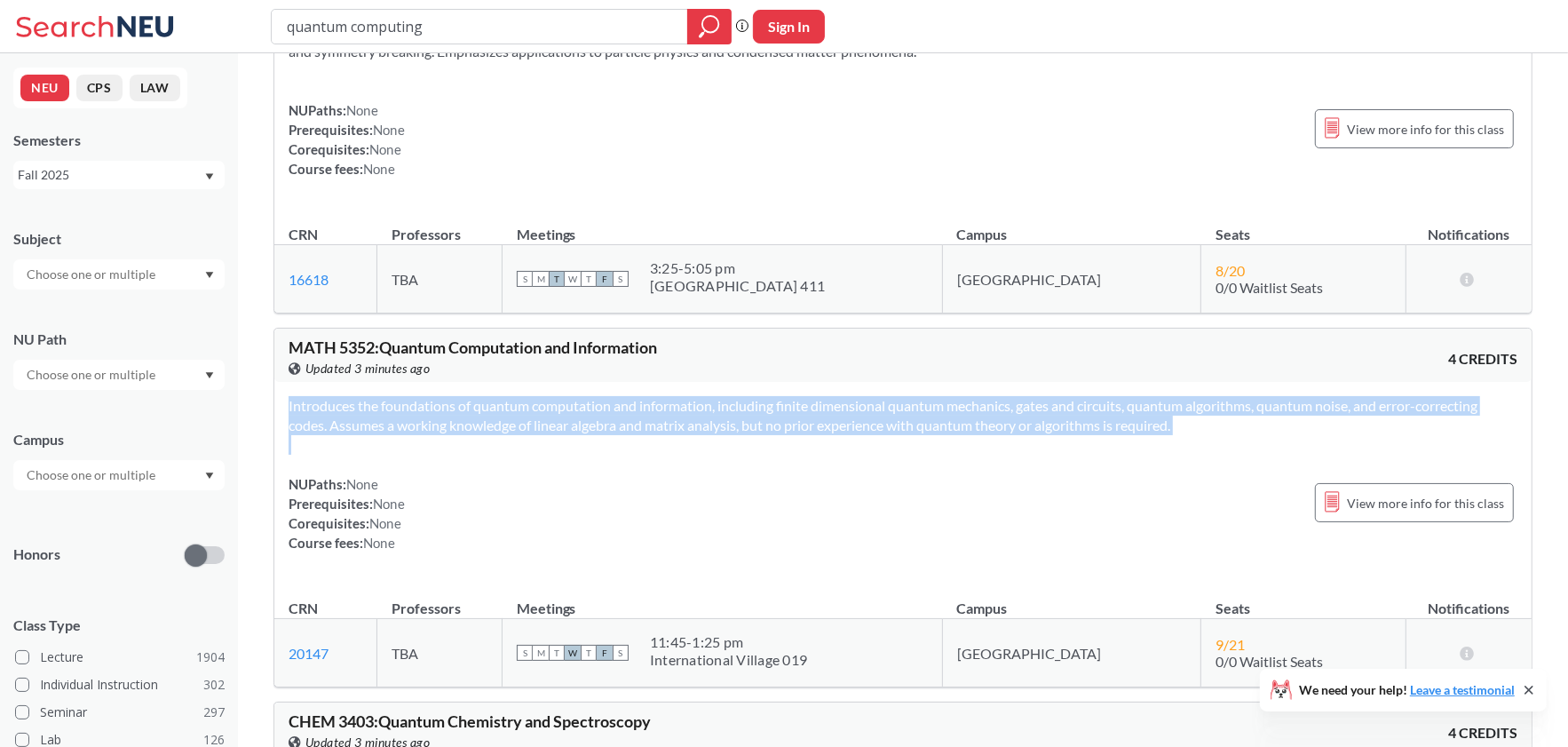
click at [865, 433] on div "Introduces the foundations of quantum computation and information, including fi…" at bounding box center [903, 481] width 1257 height 199
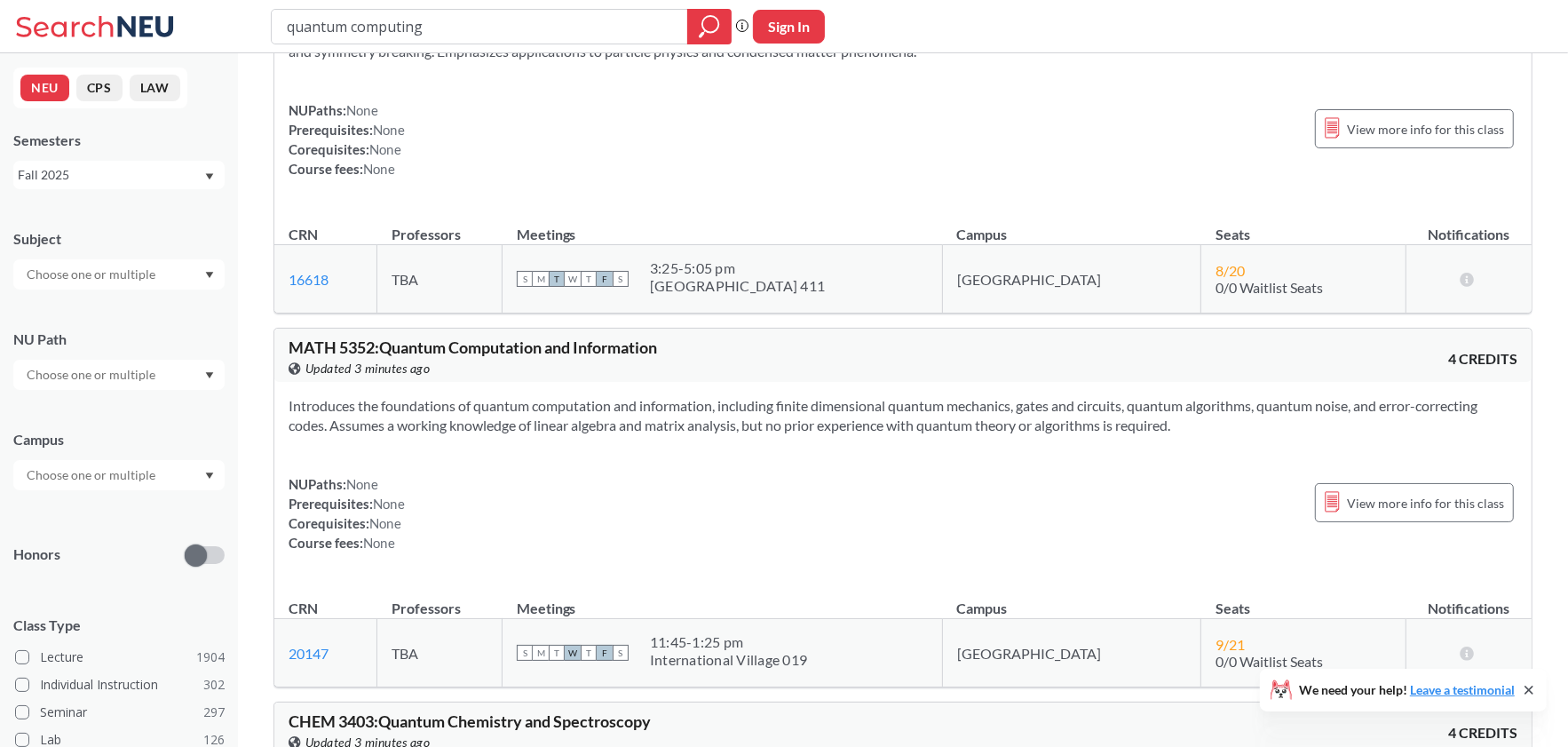
click at [878, 423] on section "Introduces the foundations of quantum computation and information, including fi…" at bounding box center [903, 416] width 1229 height 39
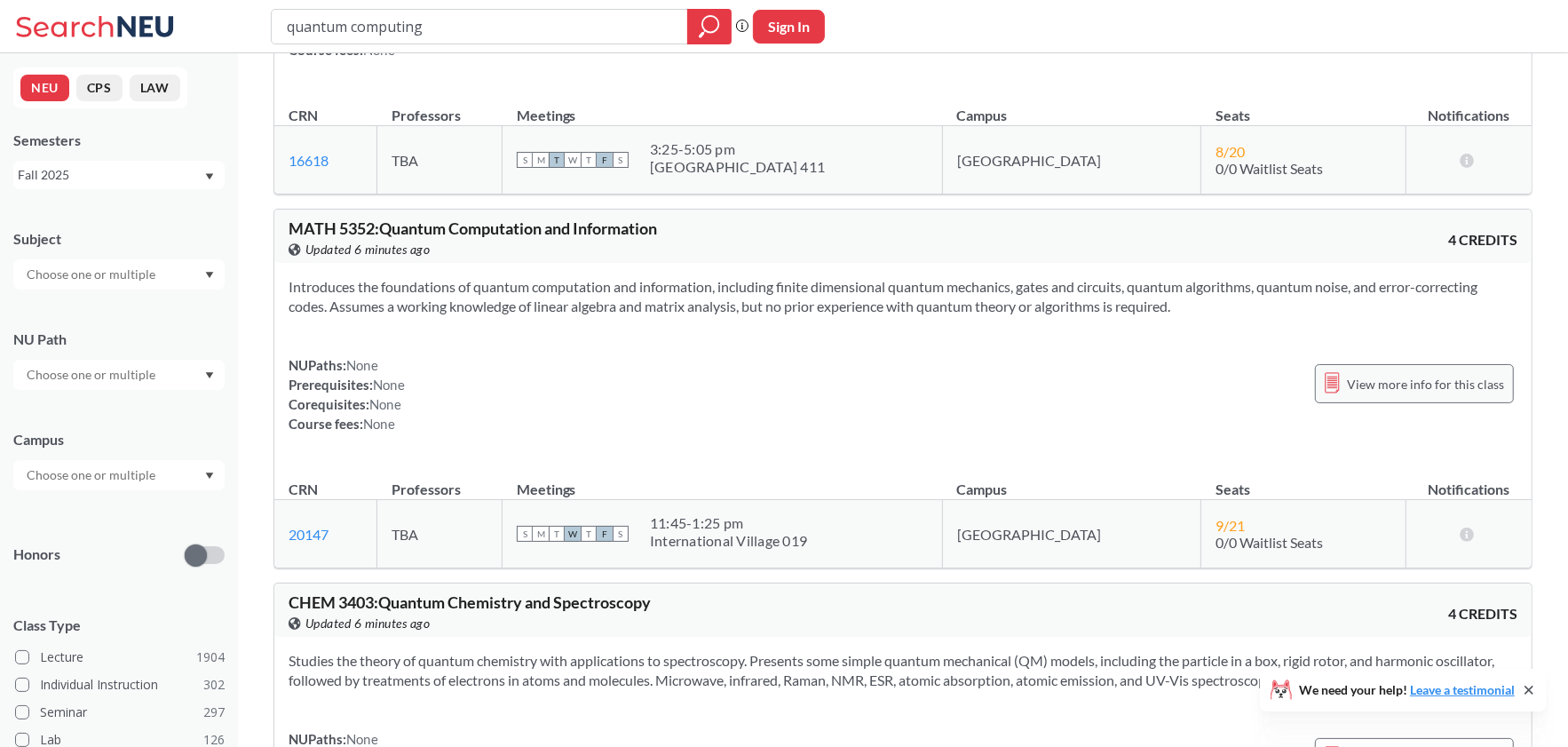
click at [1404, 380] on span "View more info for this class" at bounding box center [1426, 384] width 157 height 22
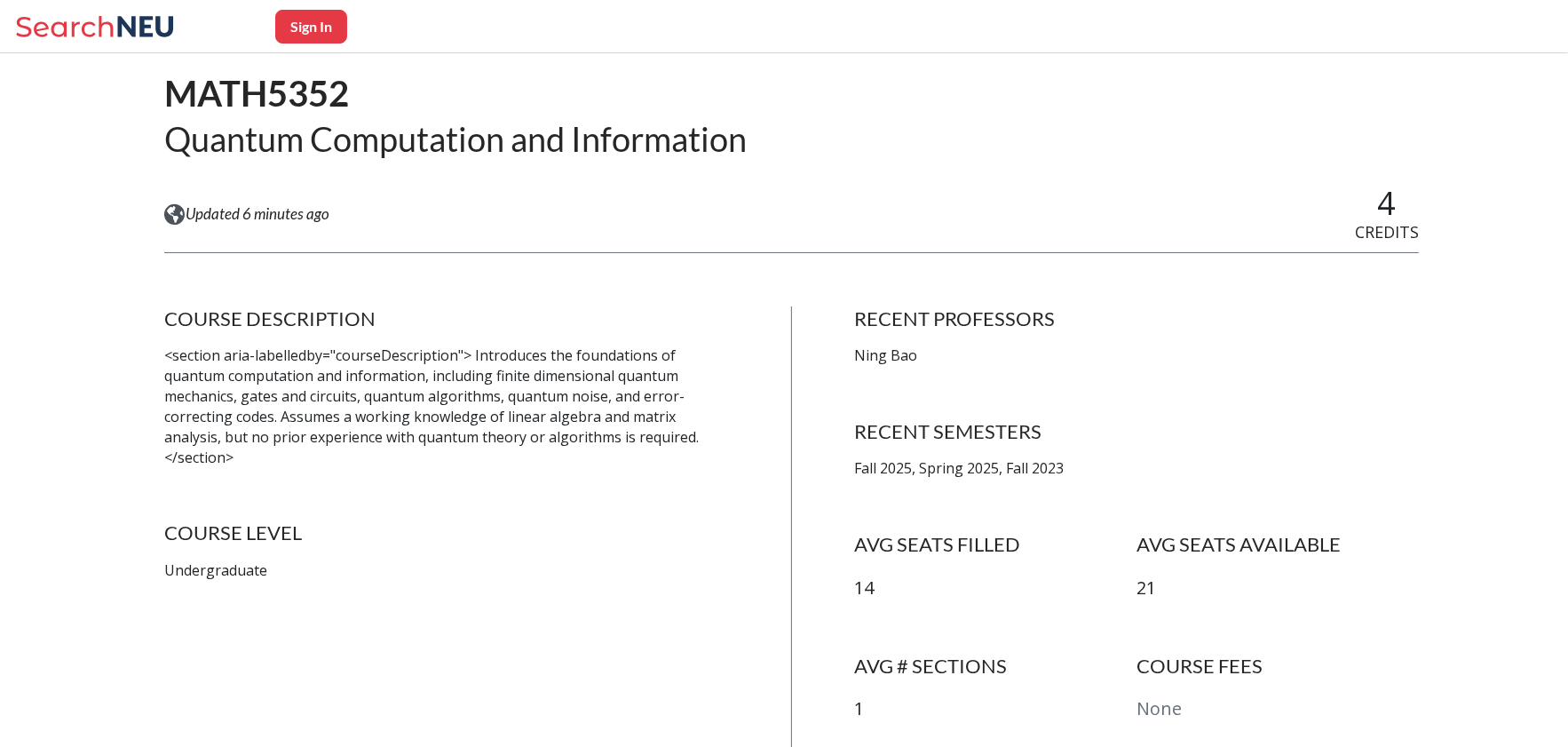
scroll to position [236, 0]
